Goal: Task Accomplishment & Management: Manage account settings

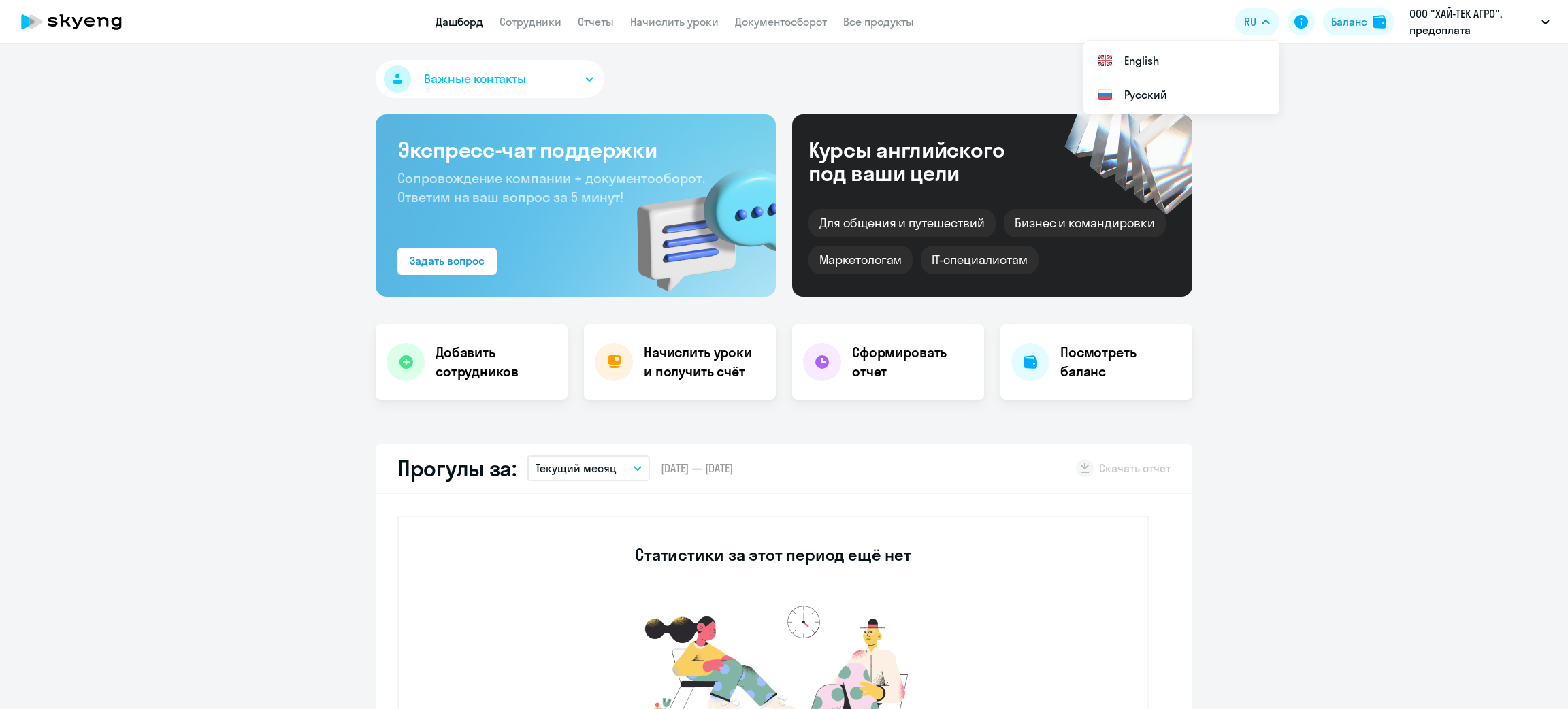
click at [1332, 30] on button "Баланс" at bounding box center [1359, 22] width 71 height 27
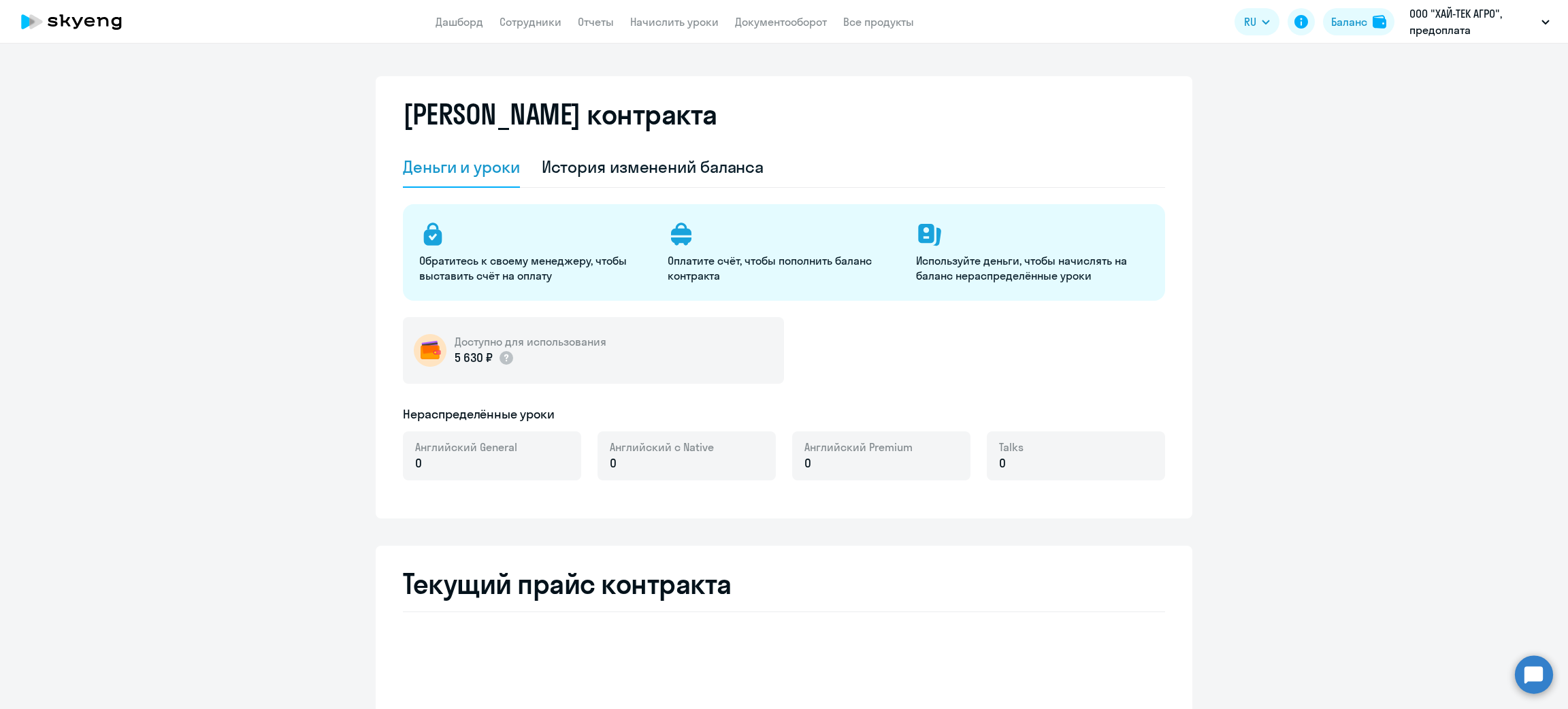
select select "english_adult_not_native_speaker"
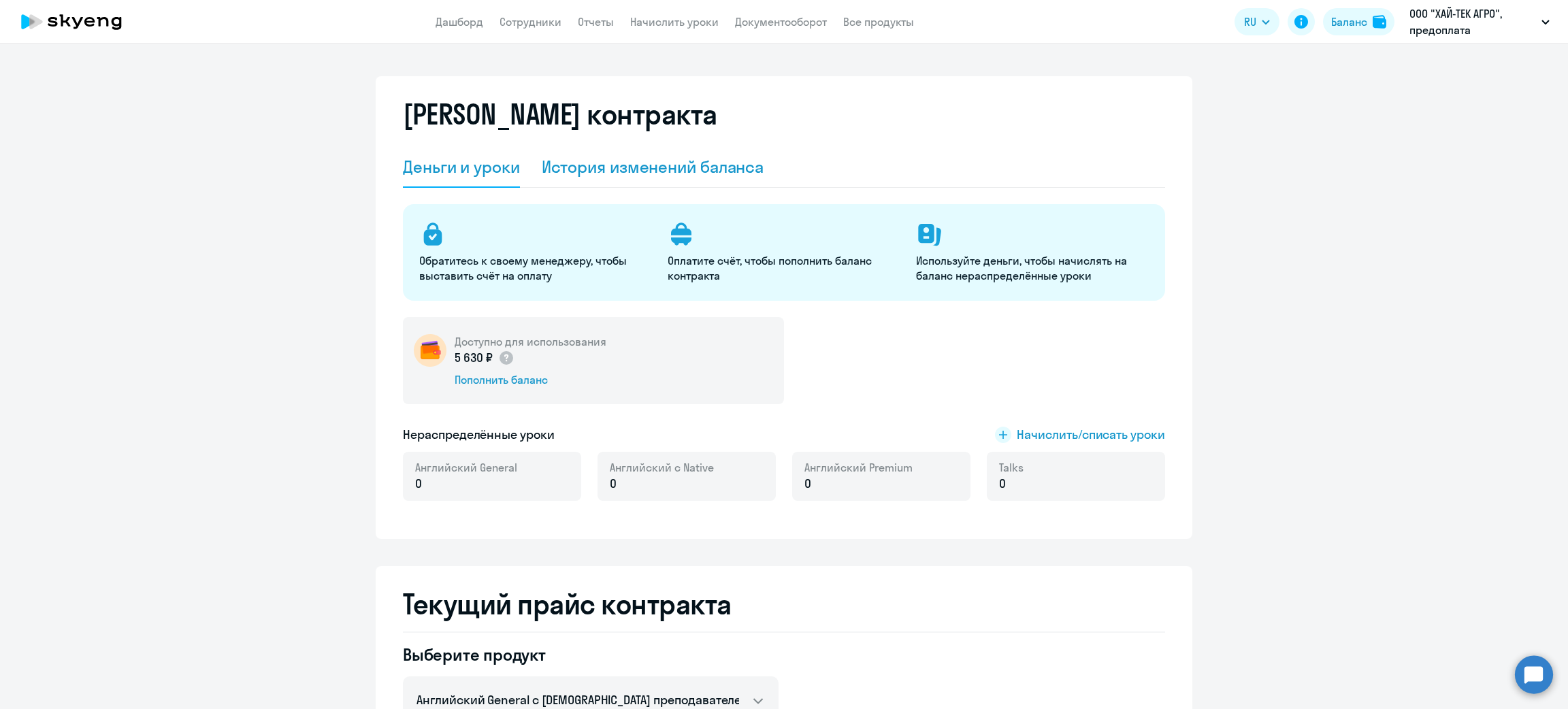
click at [603, 163] on div "История изменений баланса" at bounding box center [653, 167] width 222 height 22
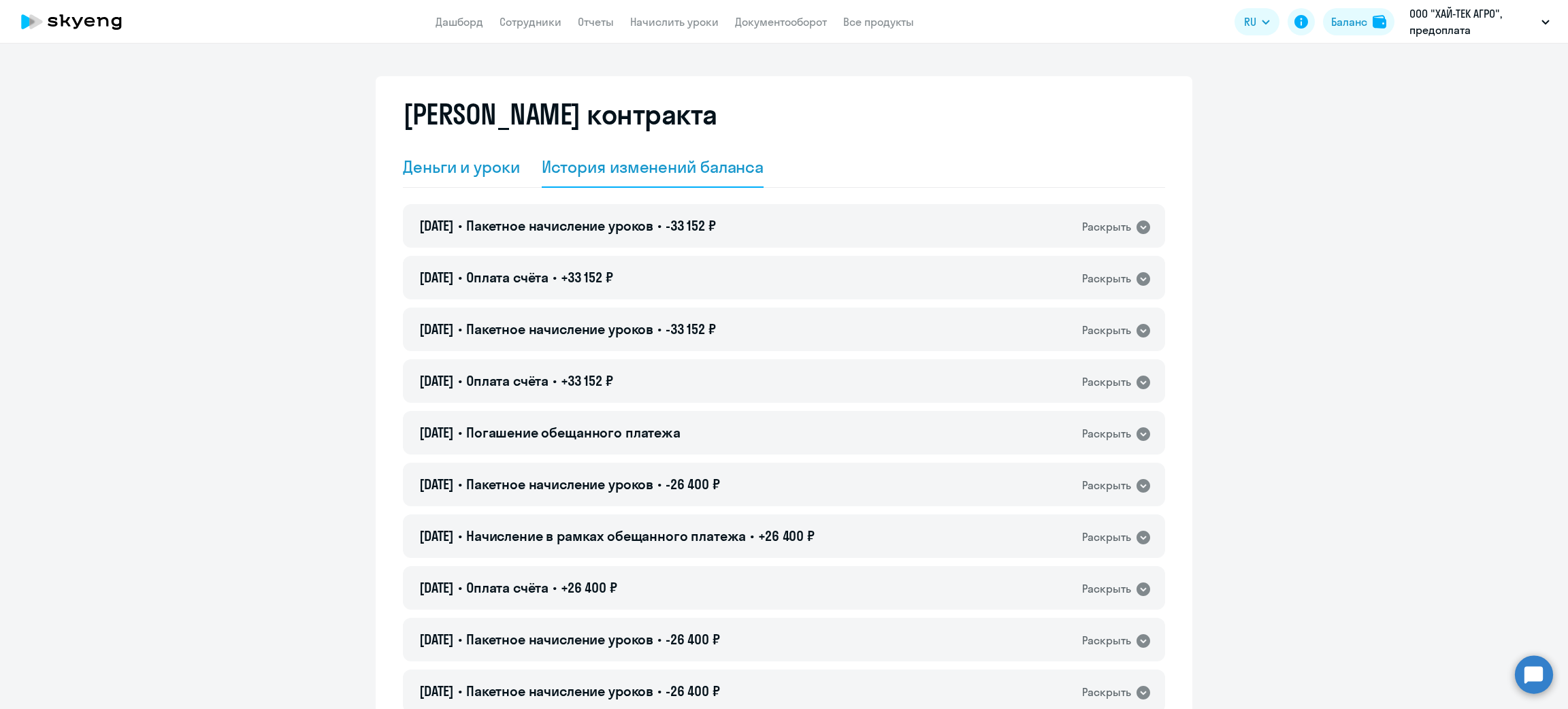
click at [459, 170] on div "Деньги и уроки" at bounding box center [461, 167] width 117 height 22
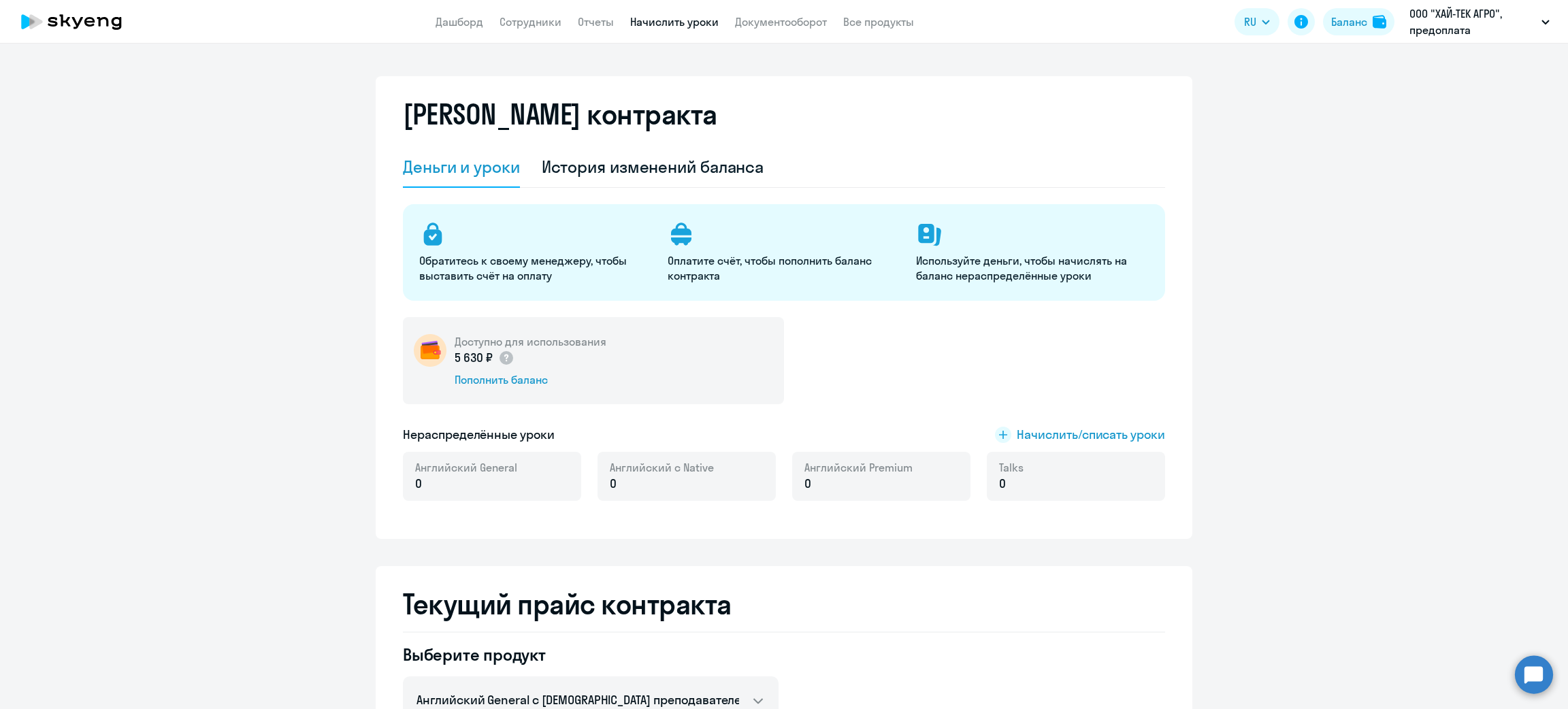
click at [661, 19] on link "Начислить уроки" at bounding box center [674, 22] width 89 height 14
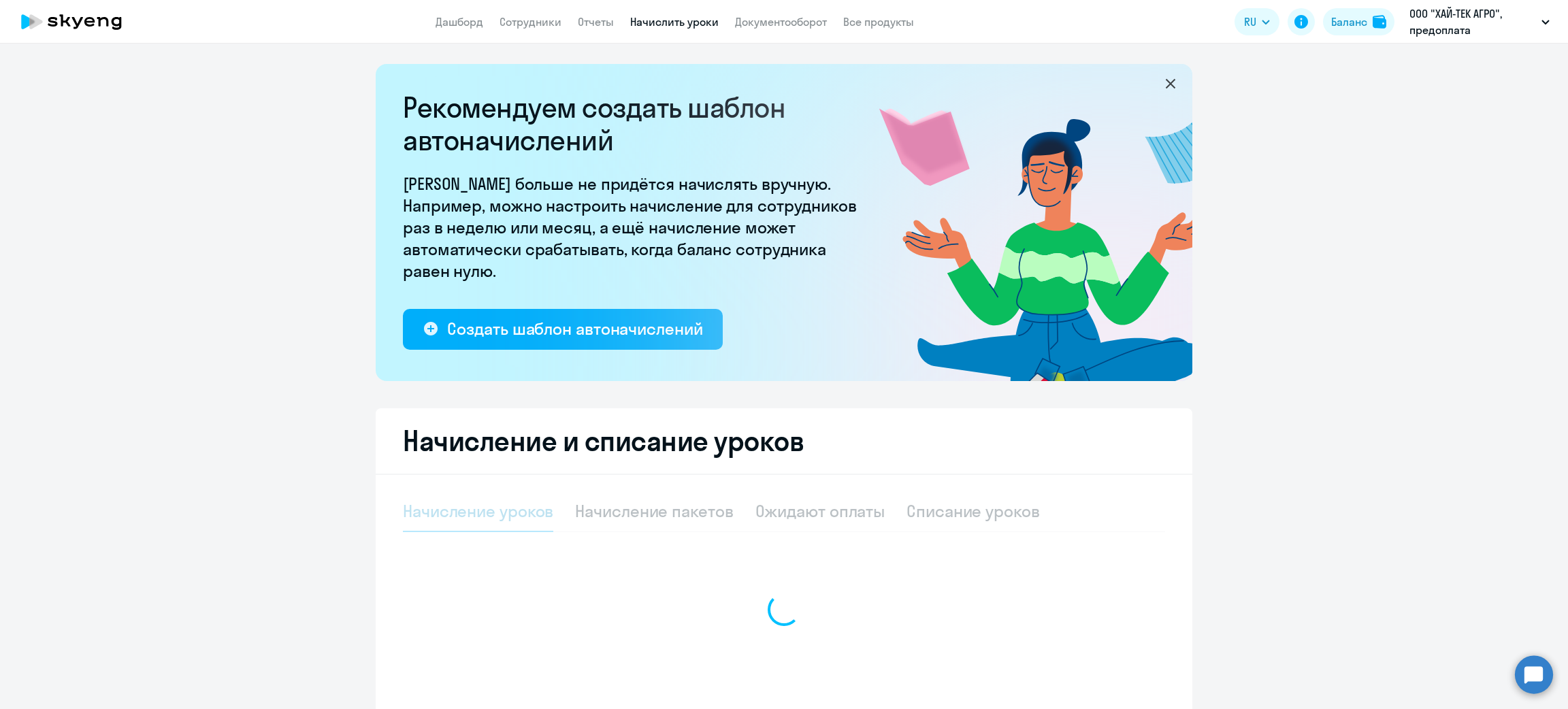
select select "10"
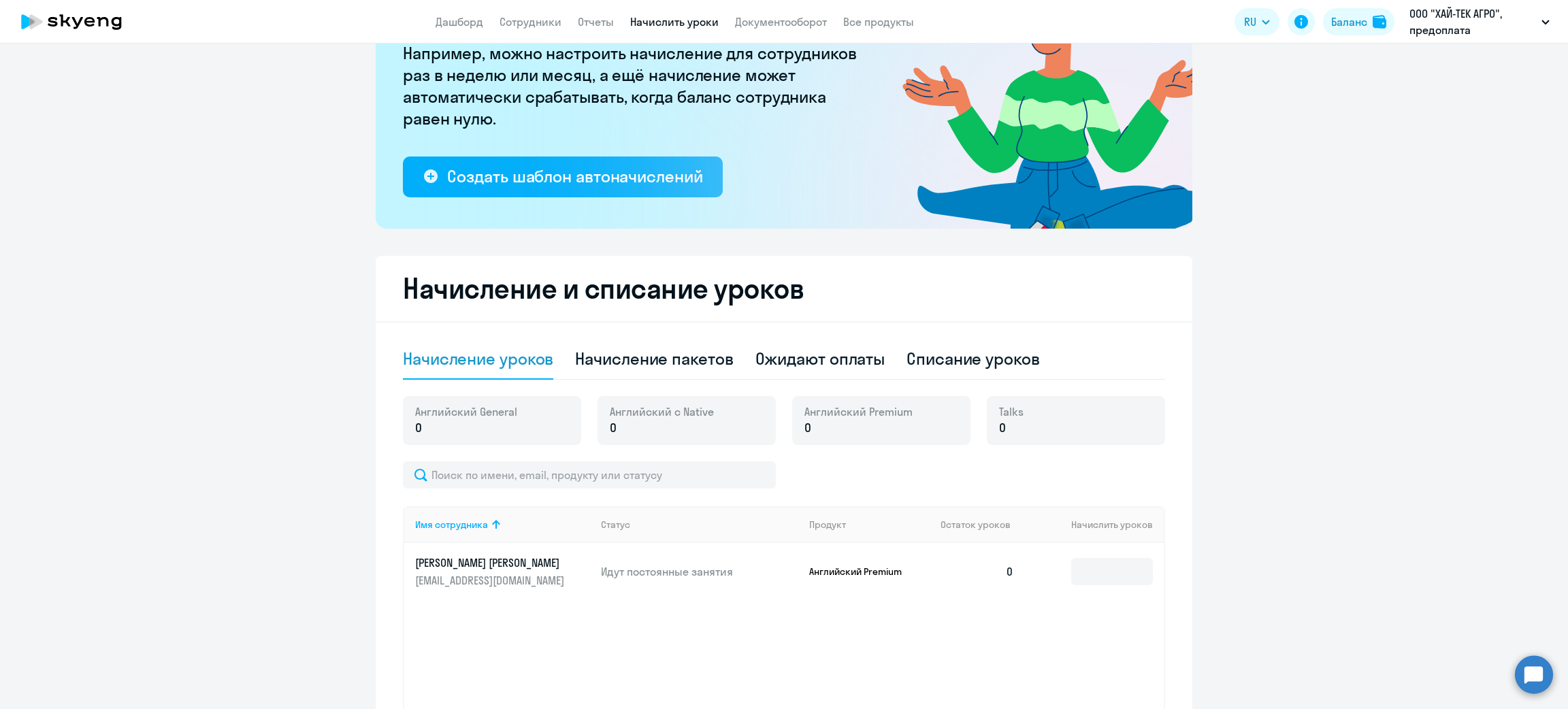
scroll to position [267, 0]
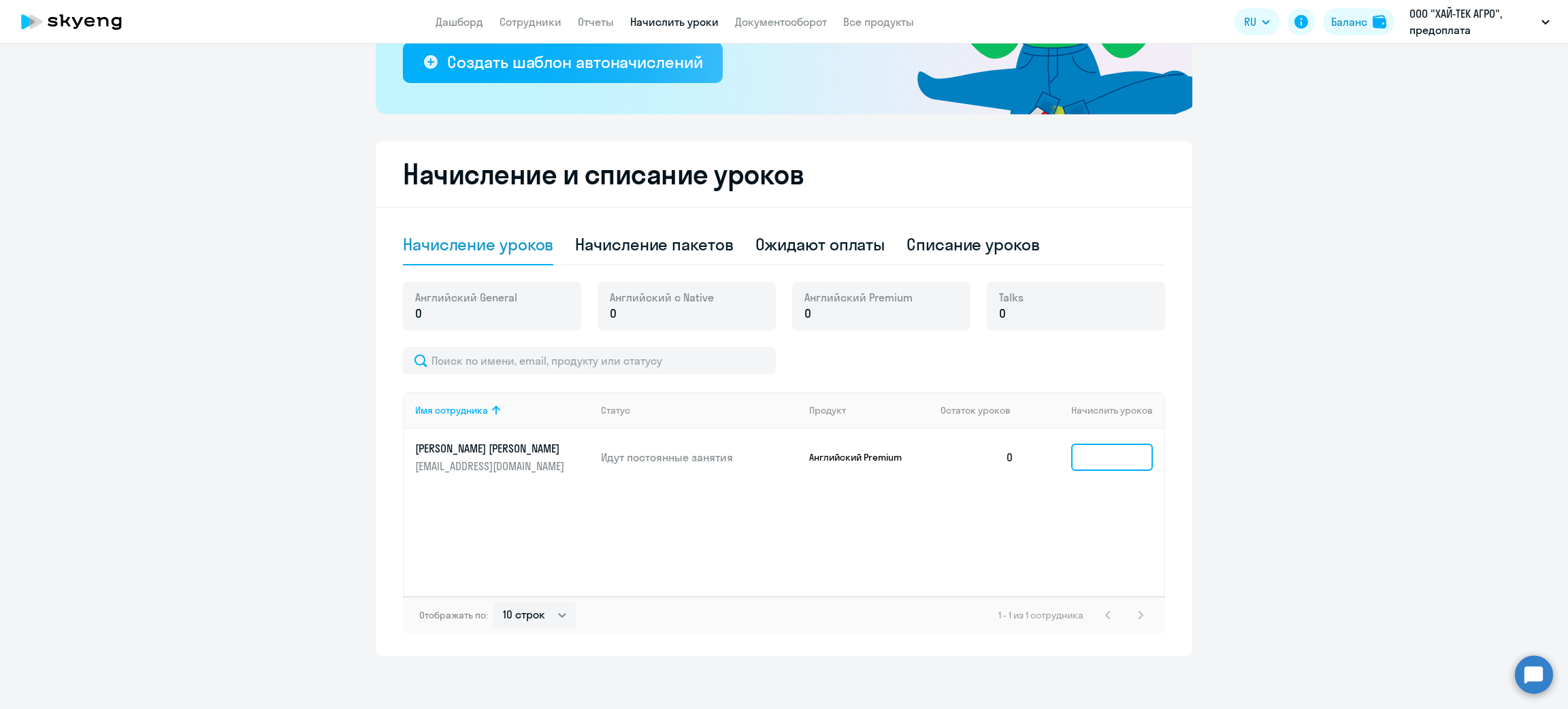
click at [1109, 452] on input at bounding box center [1112, 457] width 82 height 27
type input "4"
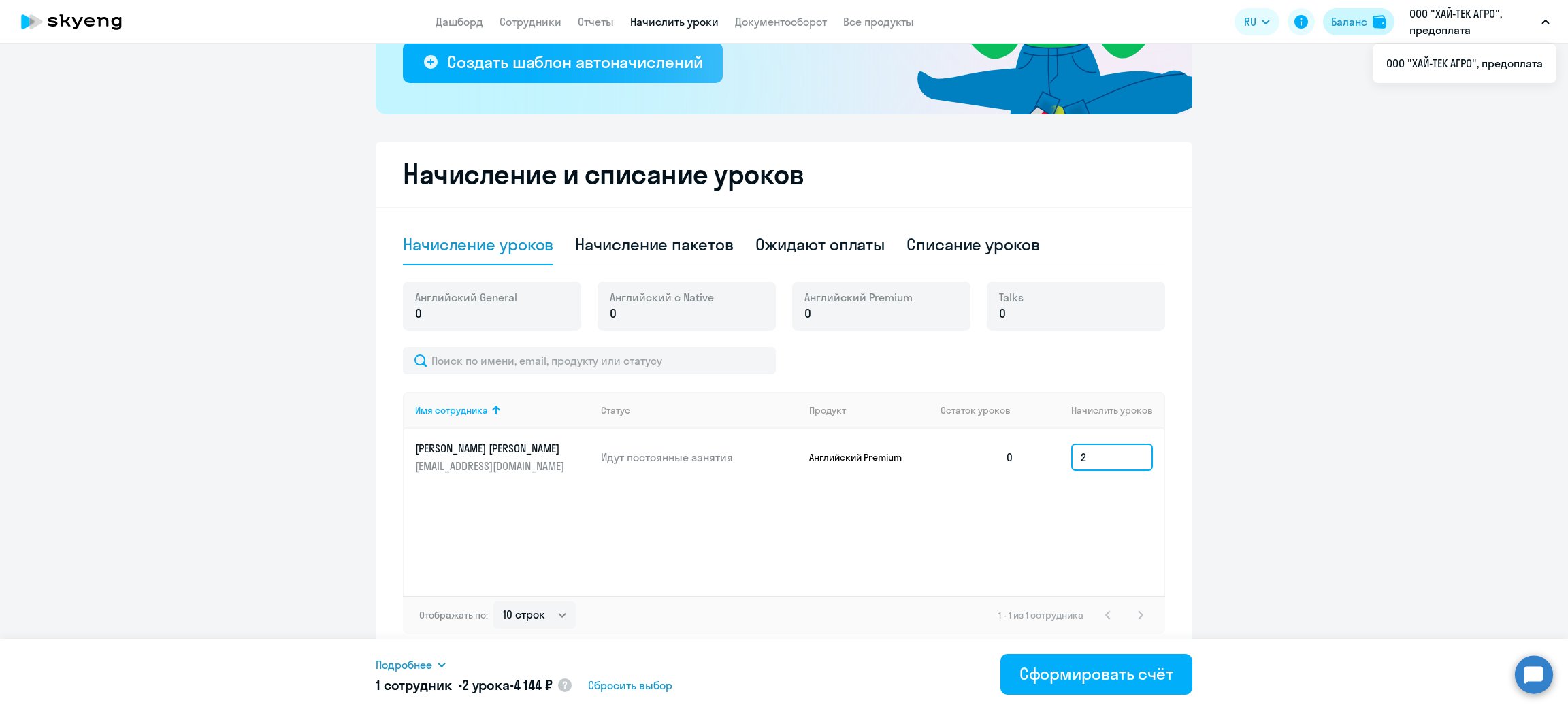
type input "2"
click at [1346, 27] on div "Баланс" at bounding box center [1349, 22] width 36 height 16
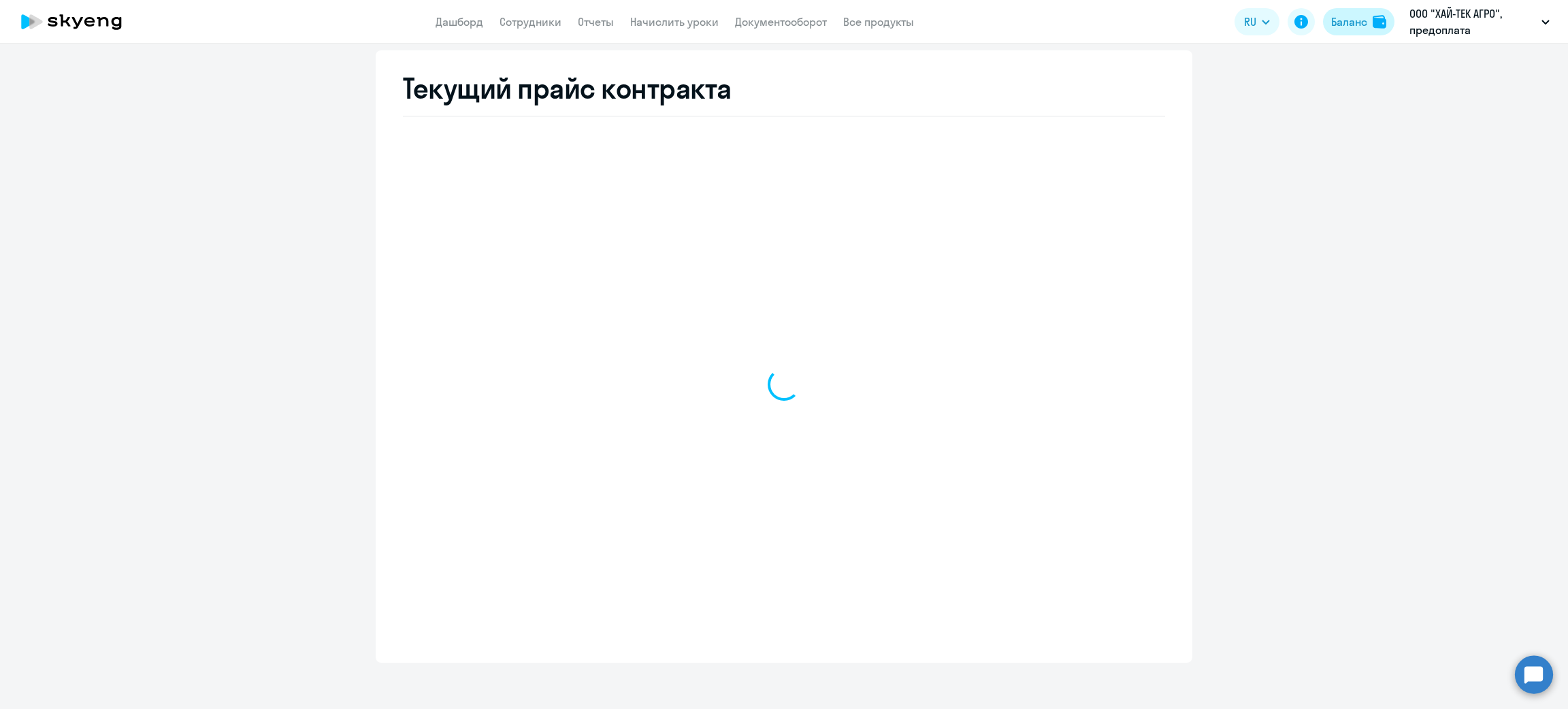
select select "english_adult_not_native_speaker"
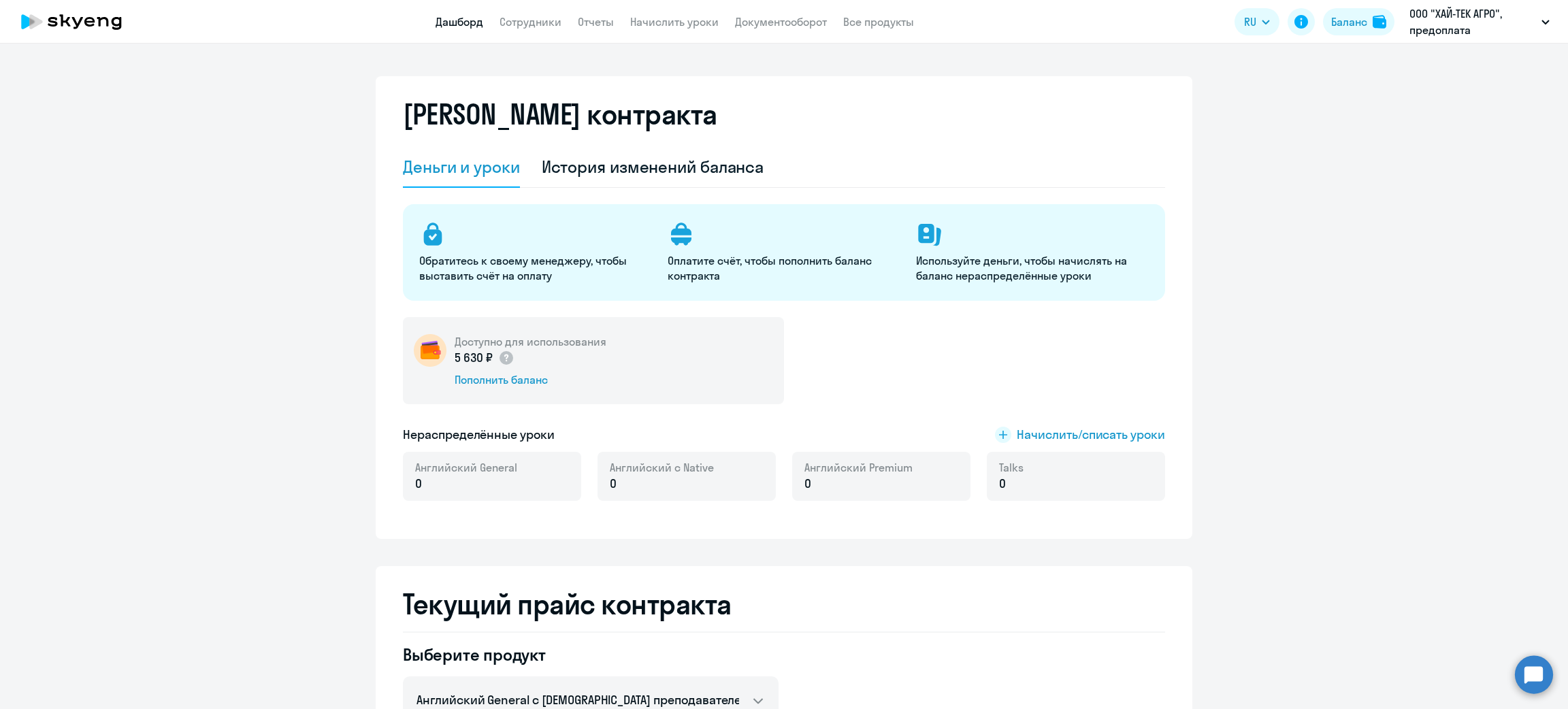
click at [454, 19] on link "Дашборд" at bounding box center [459, 22] width 47 height 14
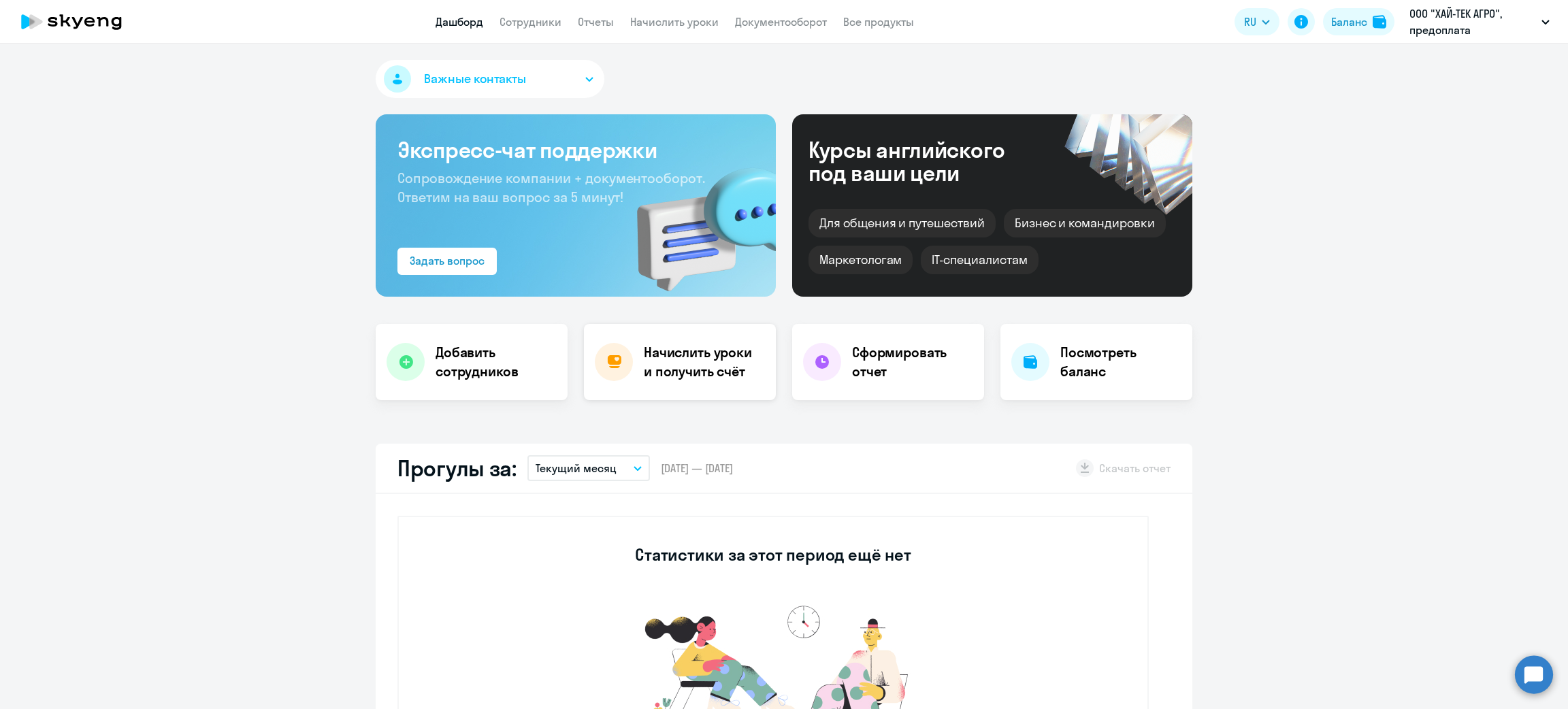
click at [689, 364] on h4 "Начислить уроки и получить счёт" at bounding box center [703, 362] width 119 height 38
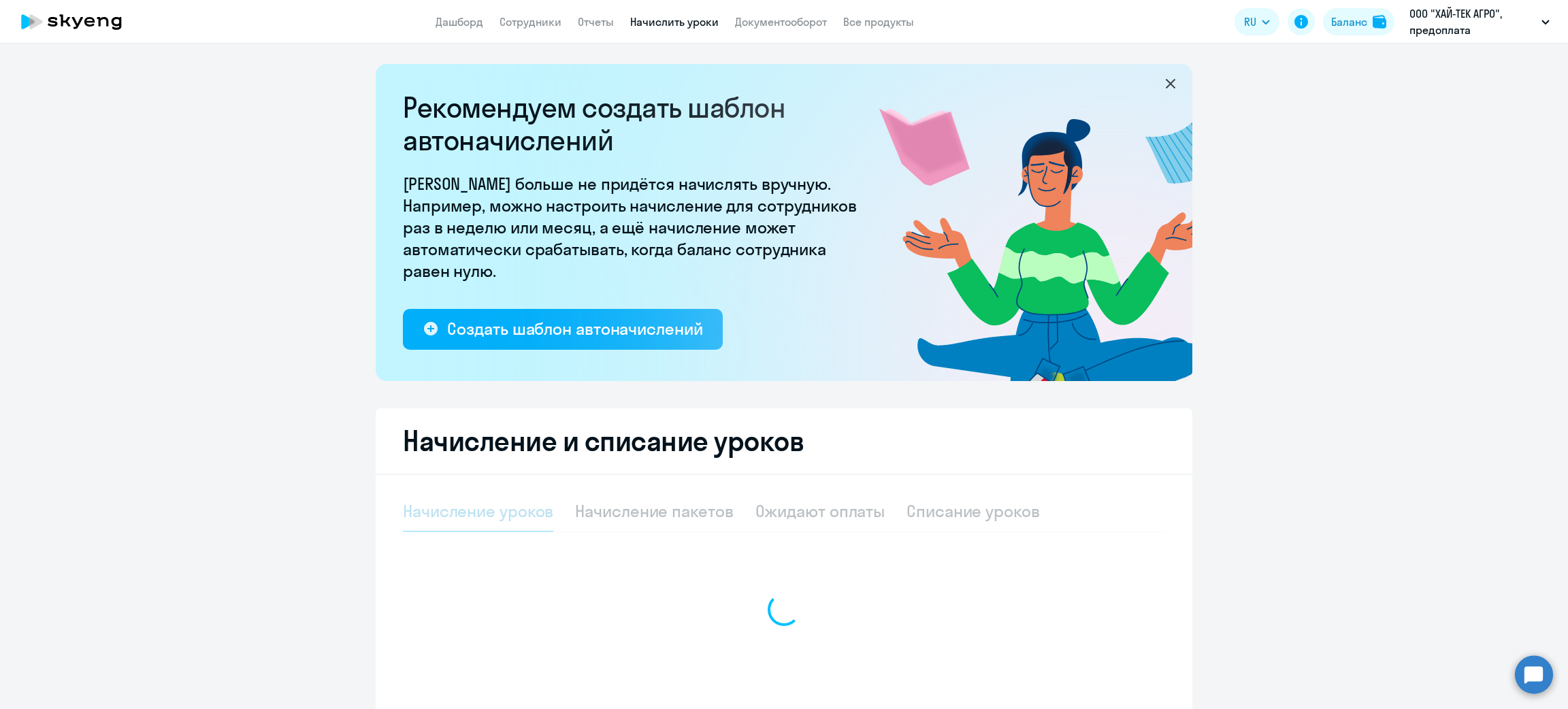
select select "10"
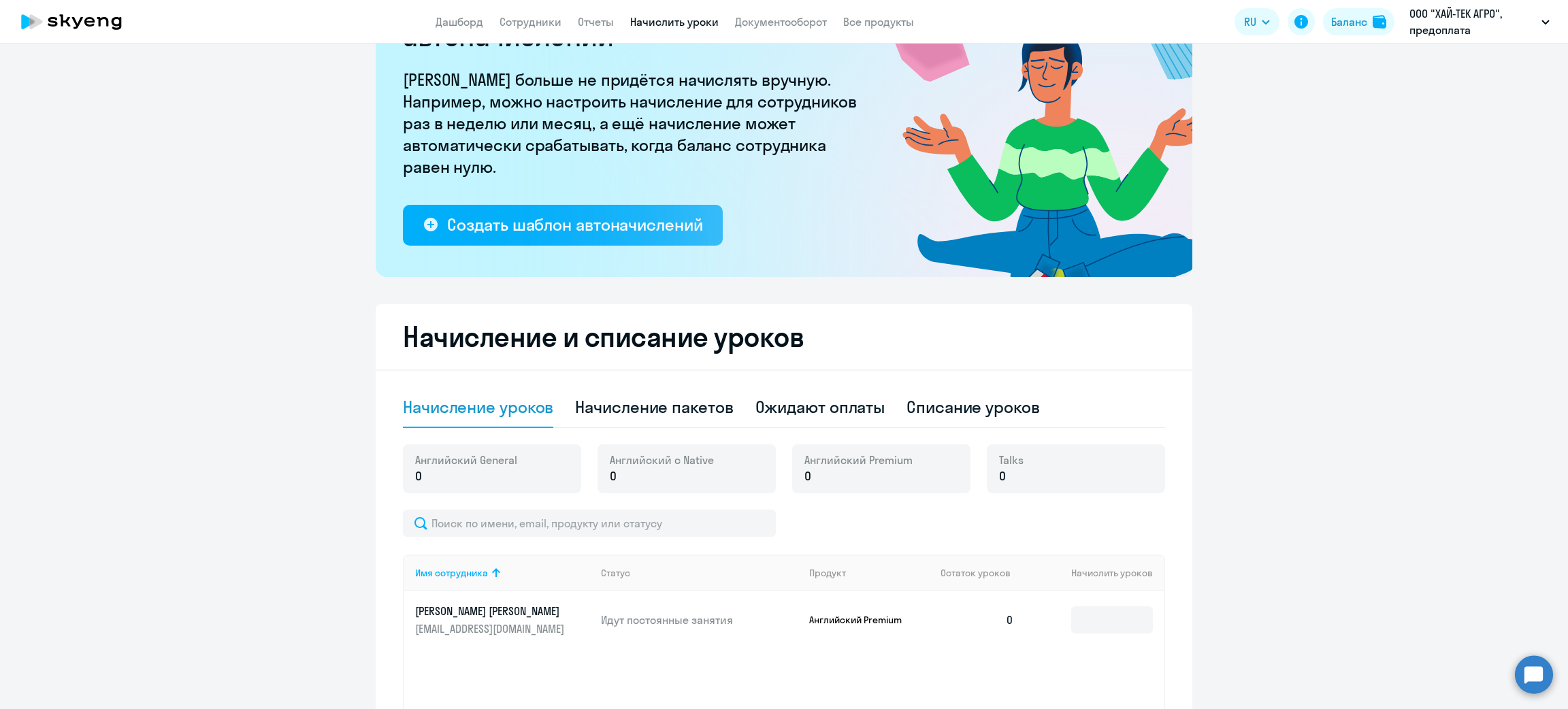
scroll to position [267, 0]
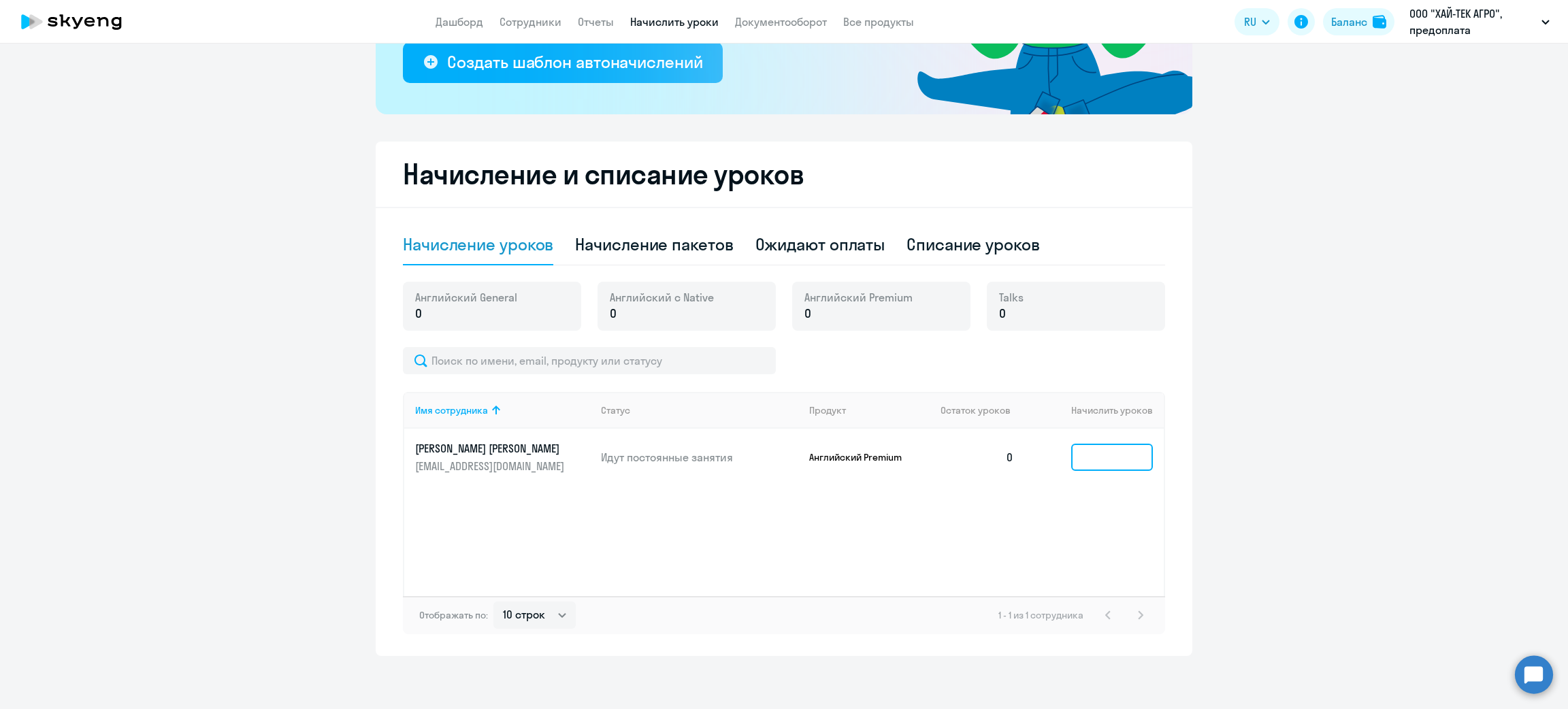
click at [1098, 448] on input at bounding box center [1112, 457] width 82 height 27
type input "4"
type input "3"
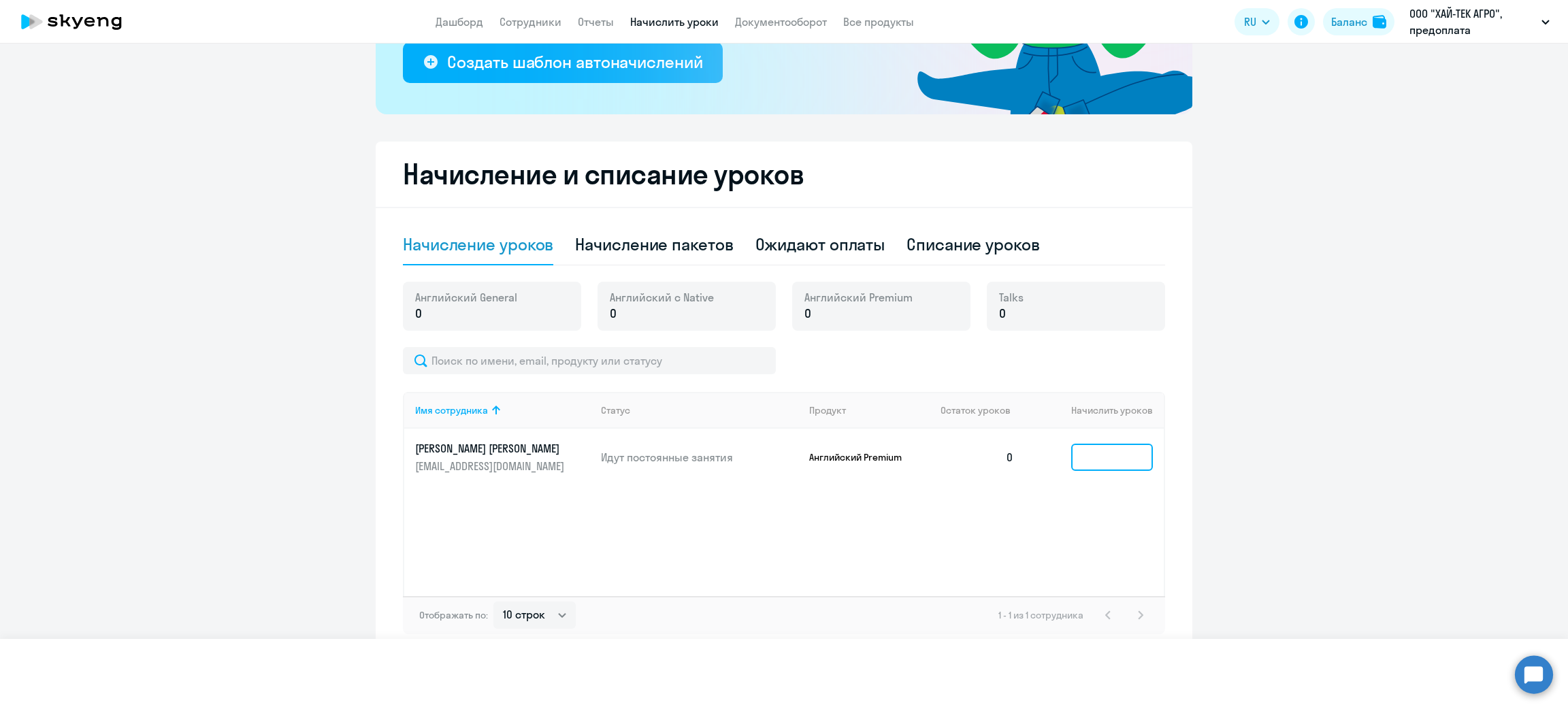
type input "2"
type input "1"
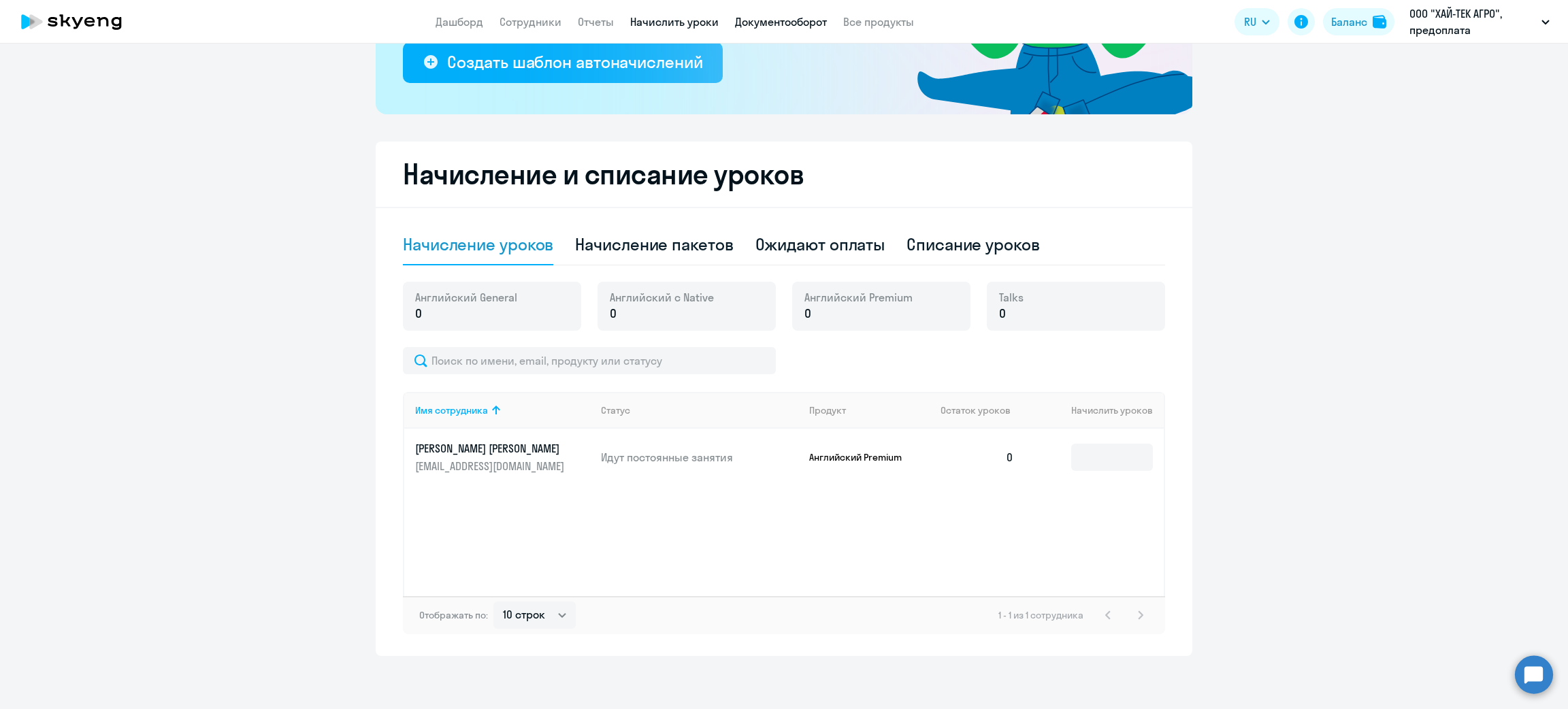
click at [812, 19] on link "Документооборот" at bounding box center [781, 22] width 92 height 14
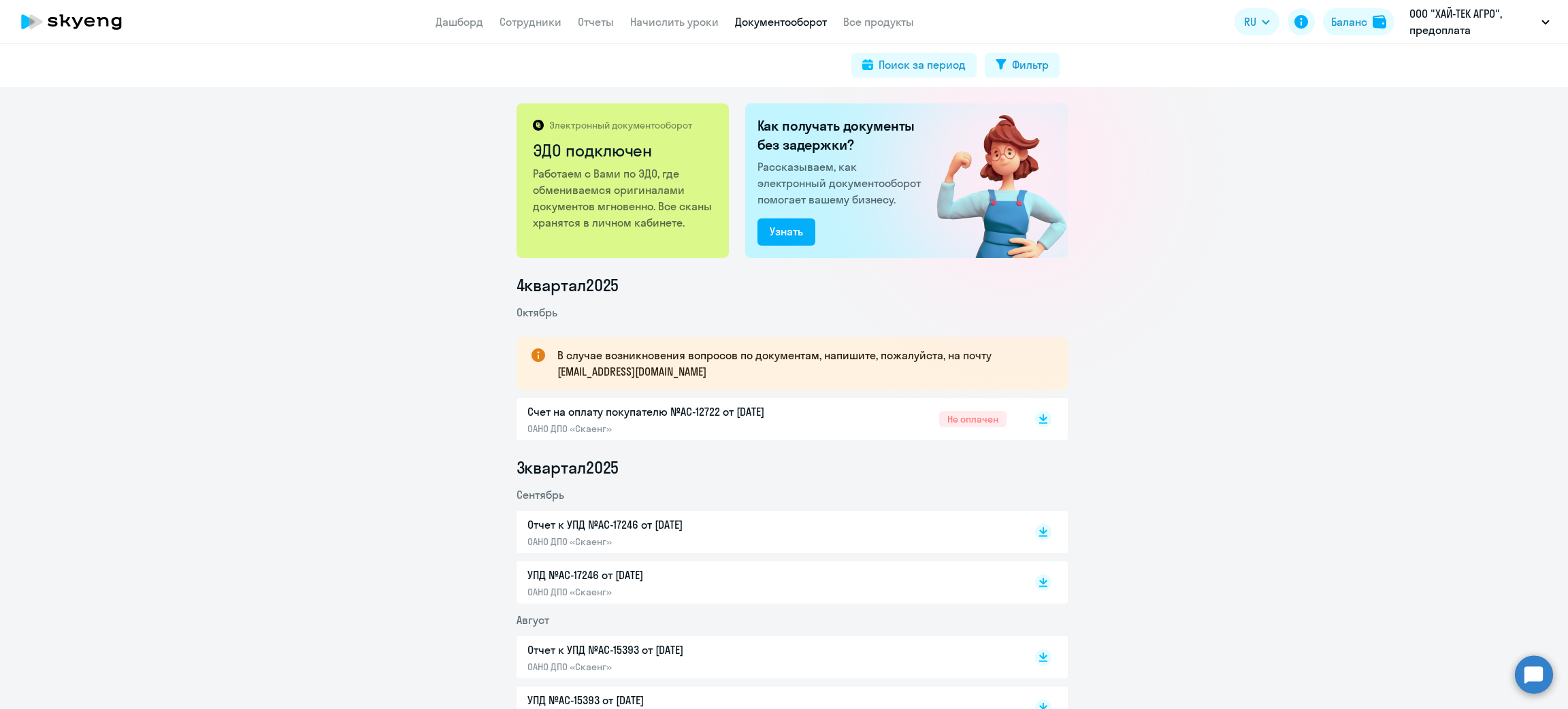
click at [786, 415] on p "Счет на оплату покупателю №AC-12722 от 06.10.2025" at bounding box center [670, 412] width 286 height 16
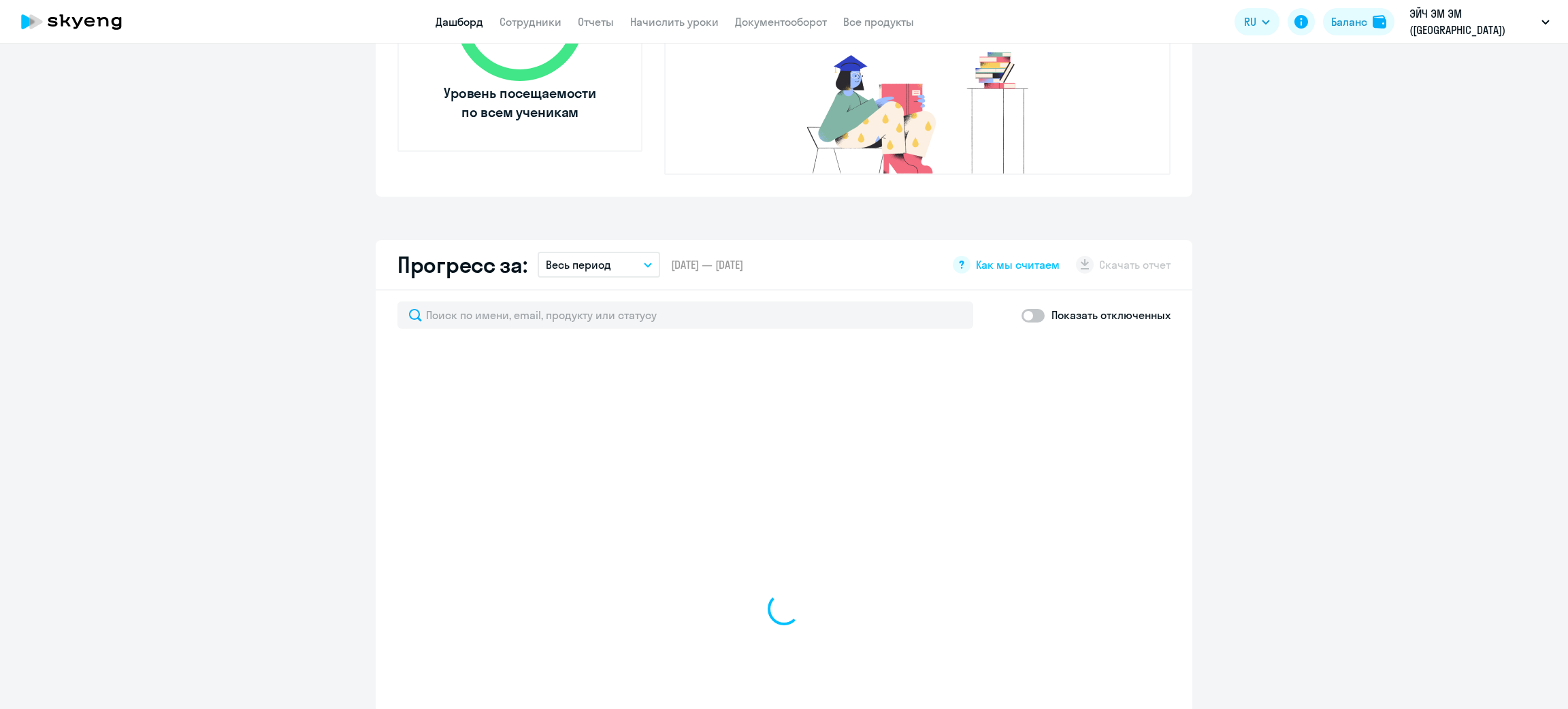
select select "30"
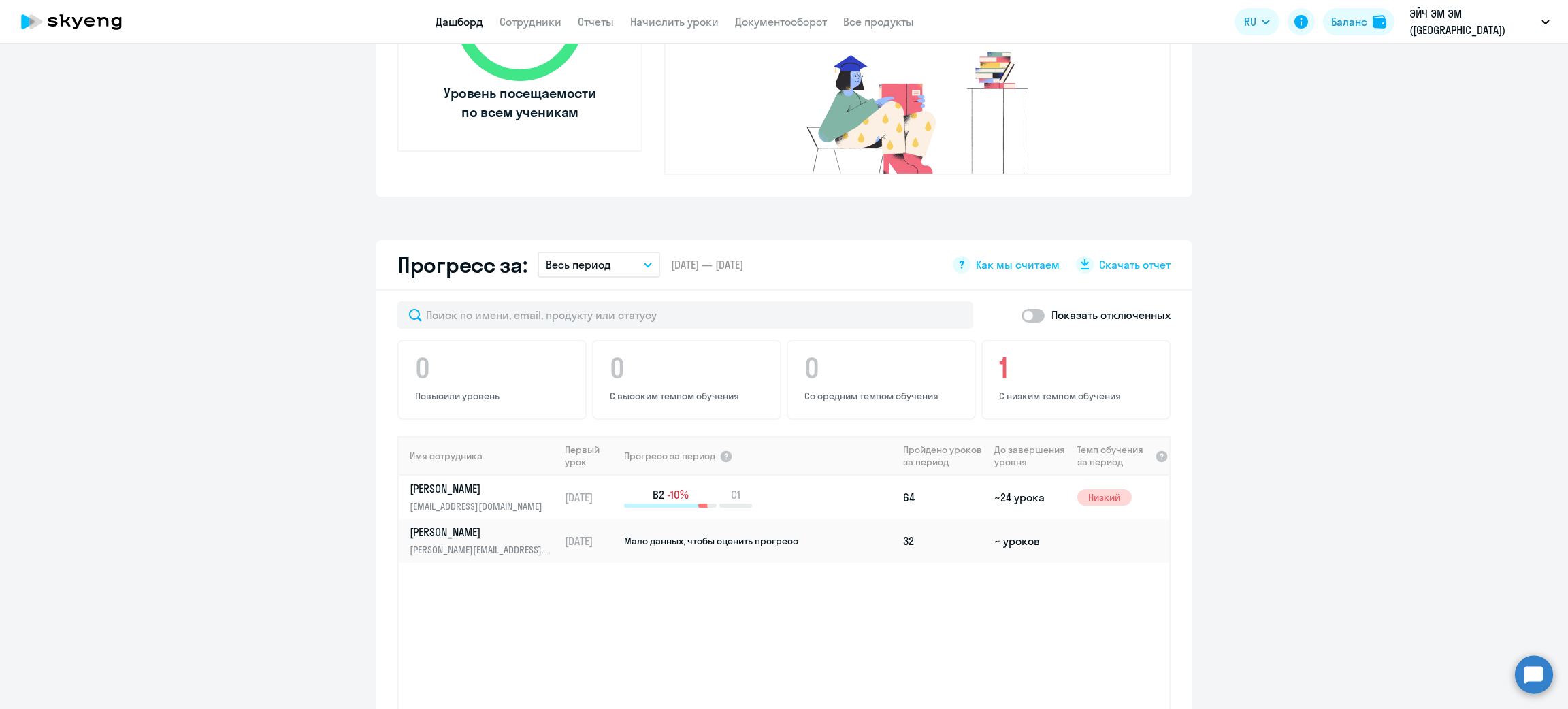
scroll to position [714, 0]
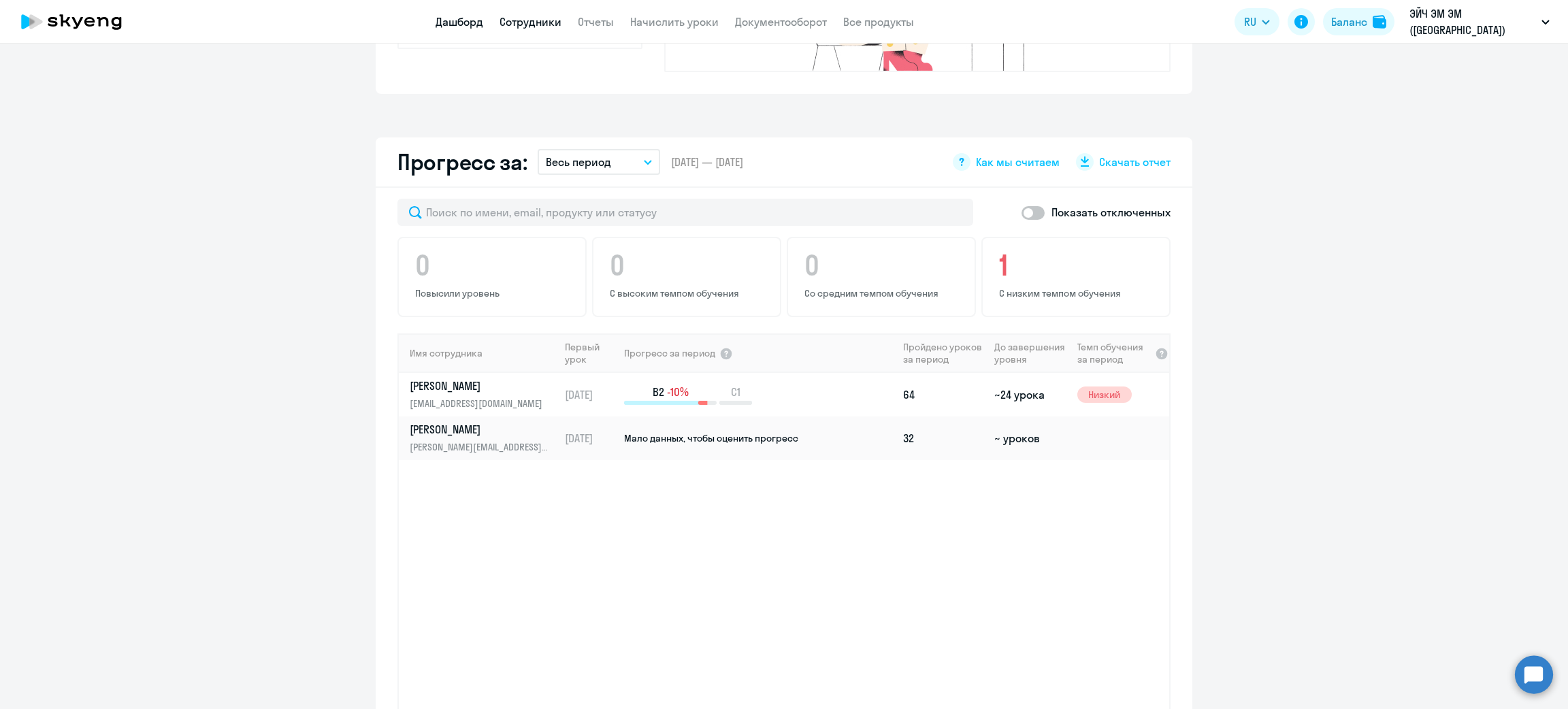
click at [546, 27] on link "Сотрудники" at bounding box center [531, 22] width 62 height 14
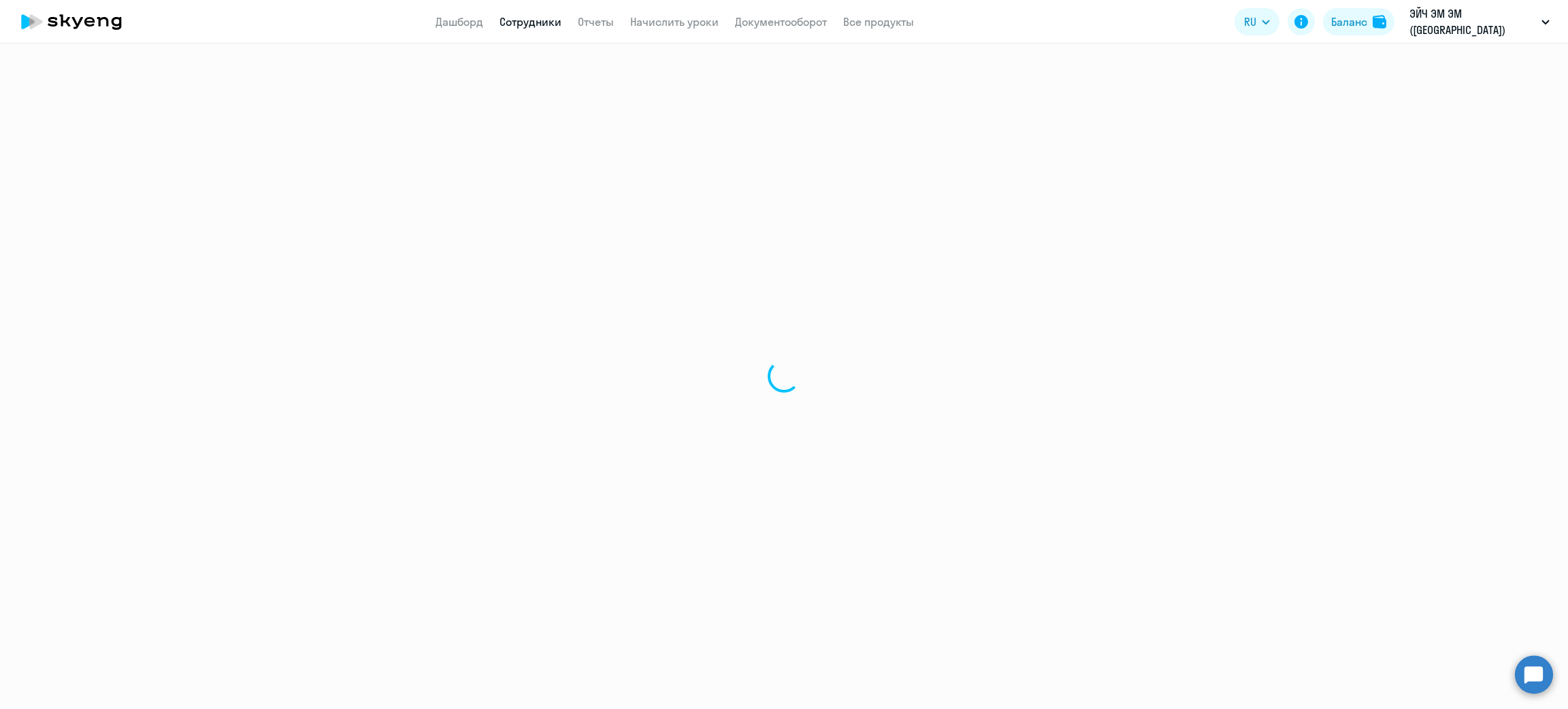
select select "30"
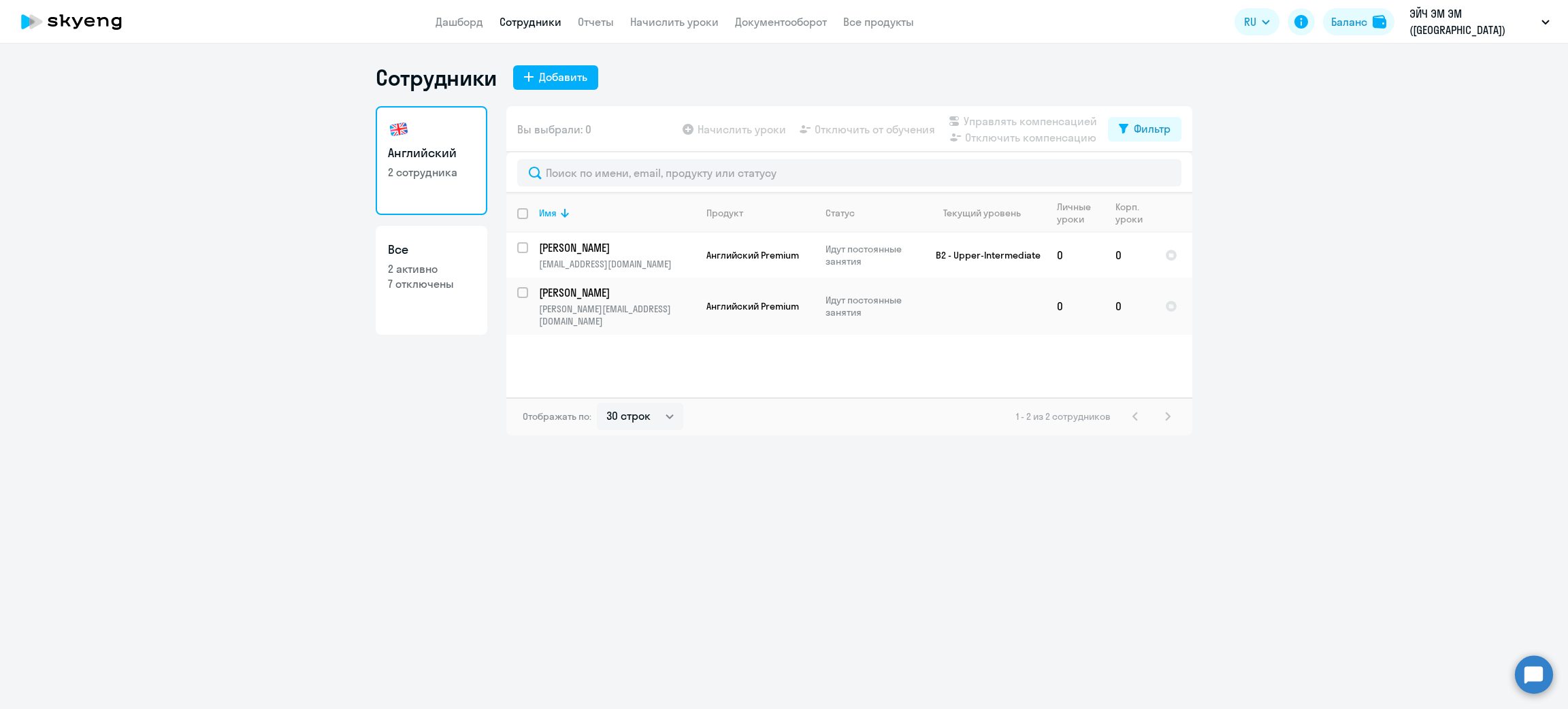
click at [436, 14] on app-menu-item-link "Дашборд" at bounding box center [459, 22] width 47 height 17
click at [448, 25] on link "Дашборд" at bounding box center [459, 22] width 47 height 14
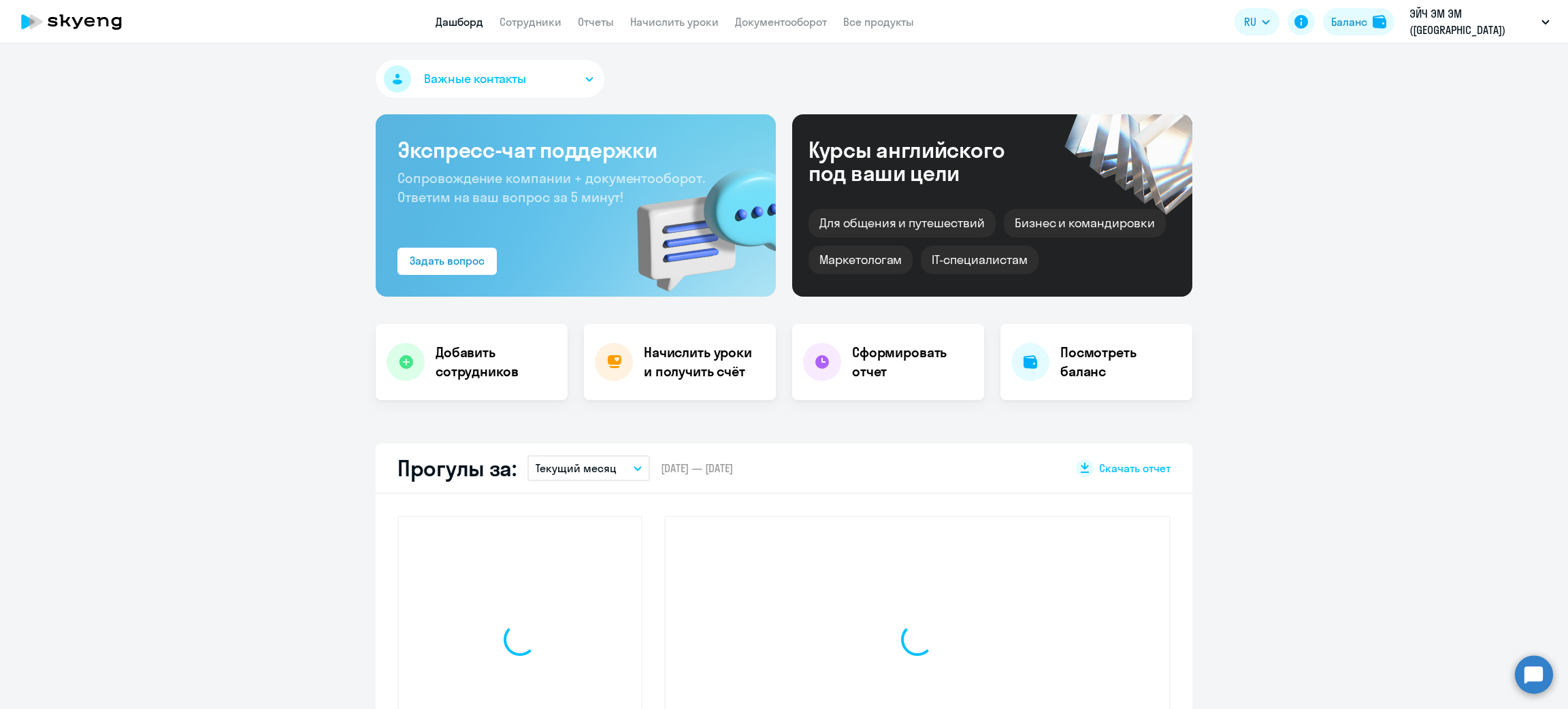
select select "30"
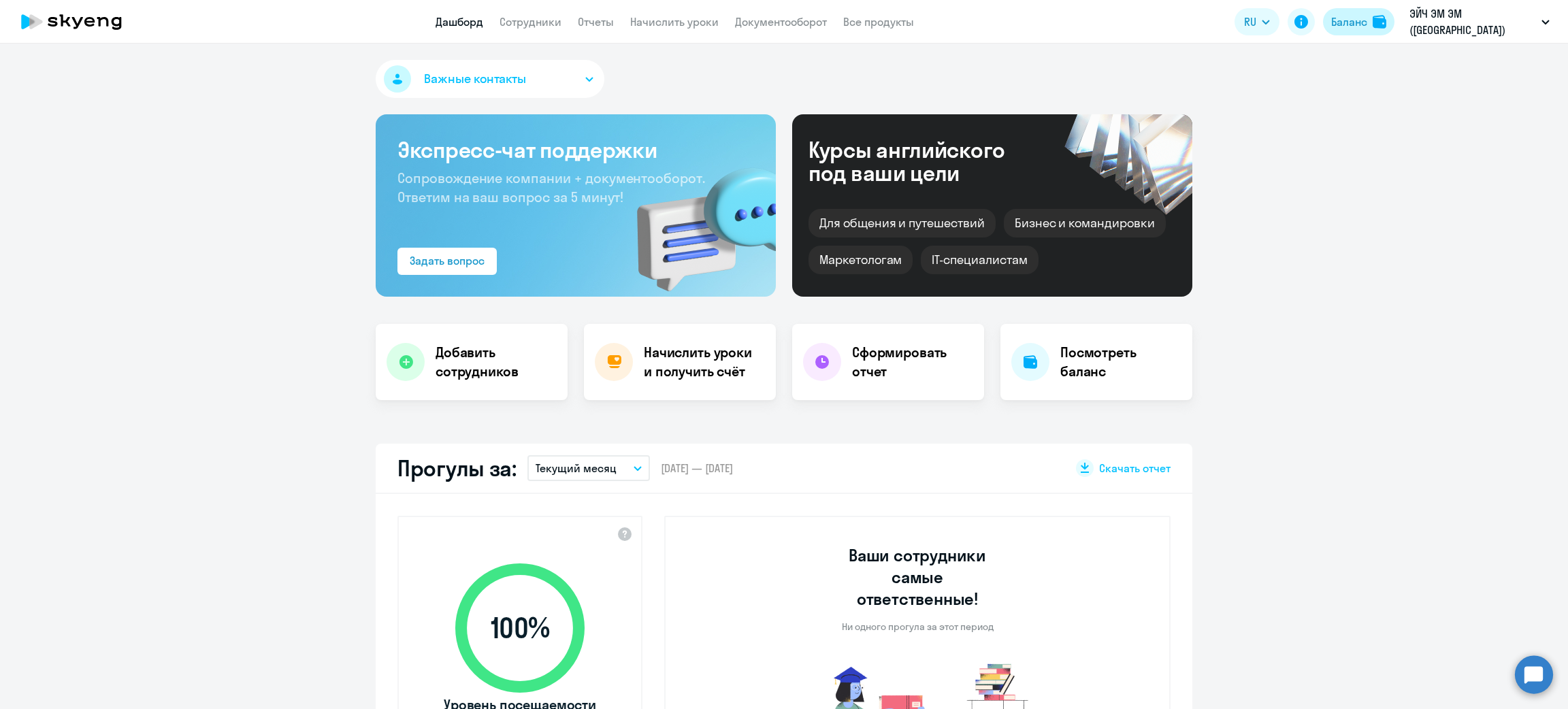
click at [1333, 27] on div "Баланс" at bounding box center [1349, 22] width 36 height 16
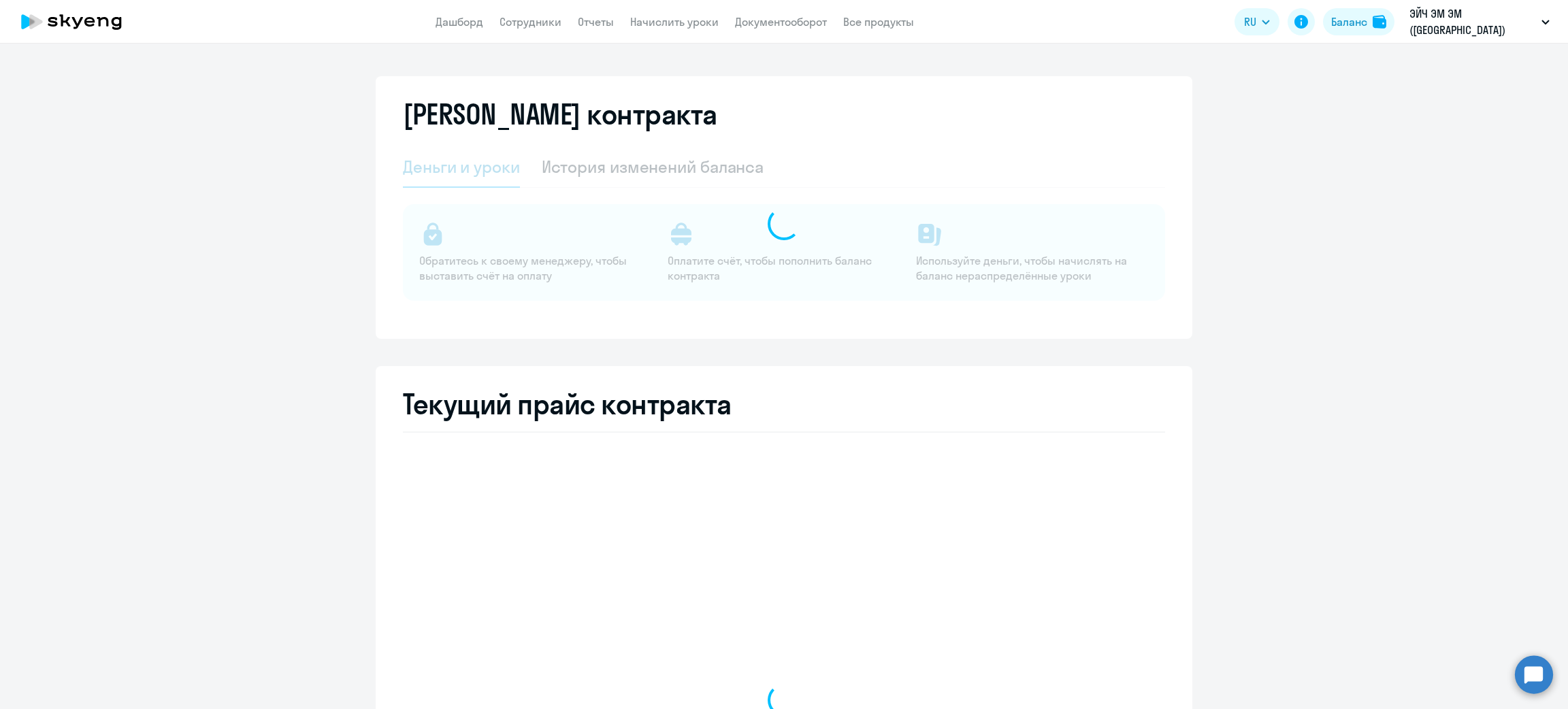
select select "english_adult_not_native_speaker"
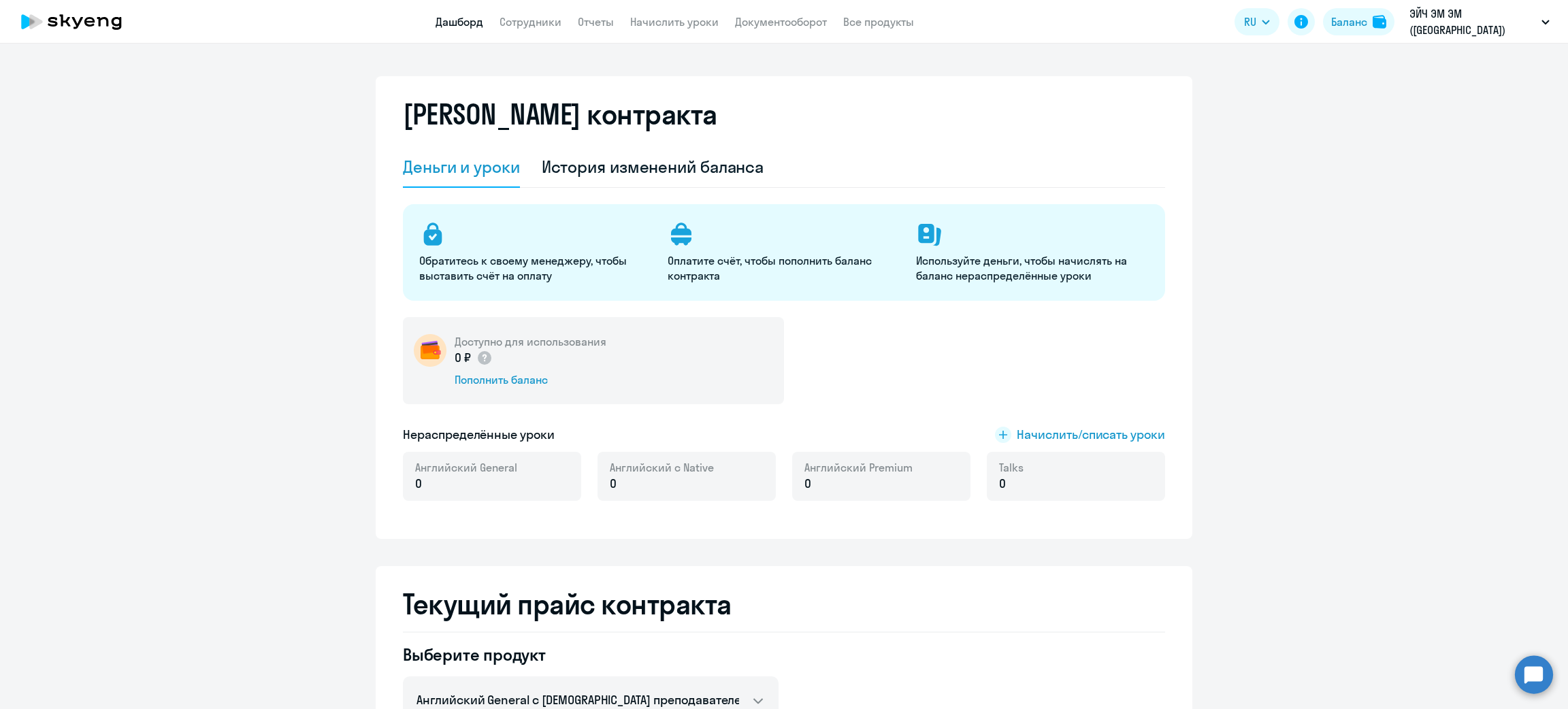
click at [451, 20] on link "Дашборд" at bounding box center [459, 22] width 47 height 14
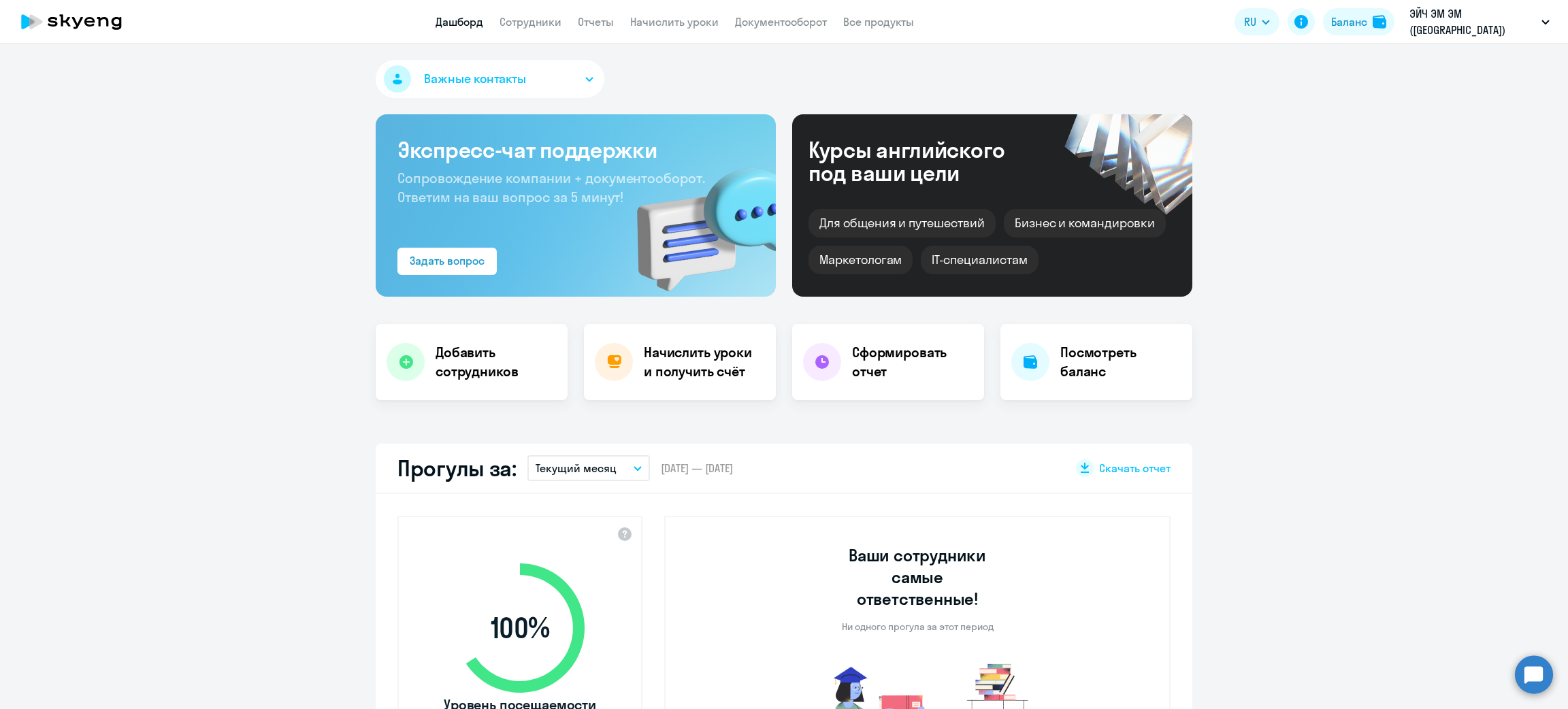
select select "30"
